Goal: Task Accomplishment & Management: Manage account settings

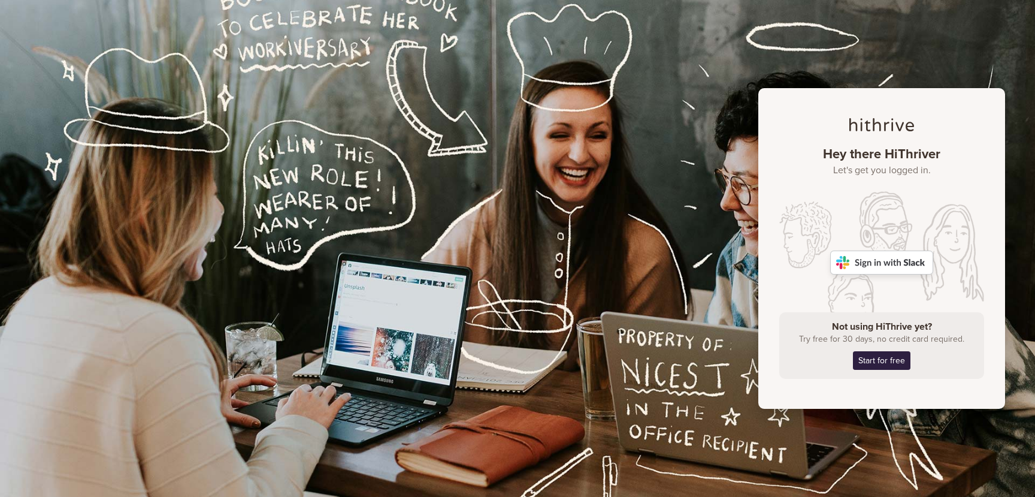
click at [901, 268] on img at bounding box center [881, 262] width 103 height 24
click at [887, 263] on img at bounding box center [881, 262] width 103 height 24
